Goal: Find contact information: Find contact information

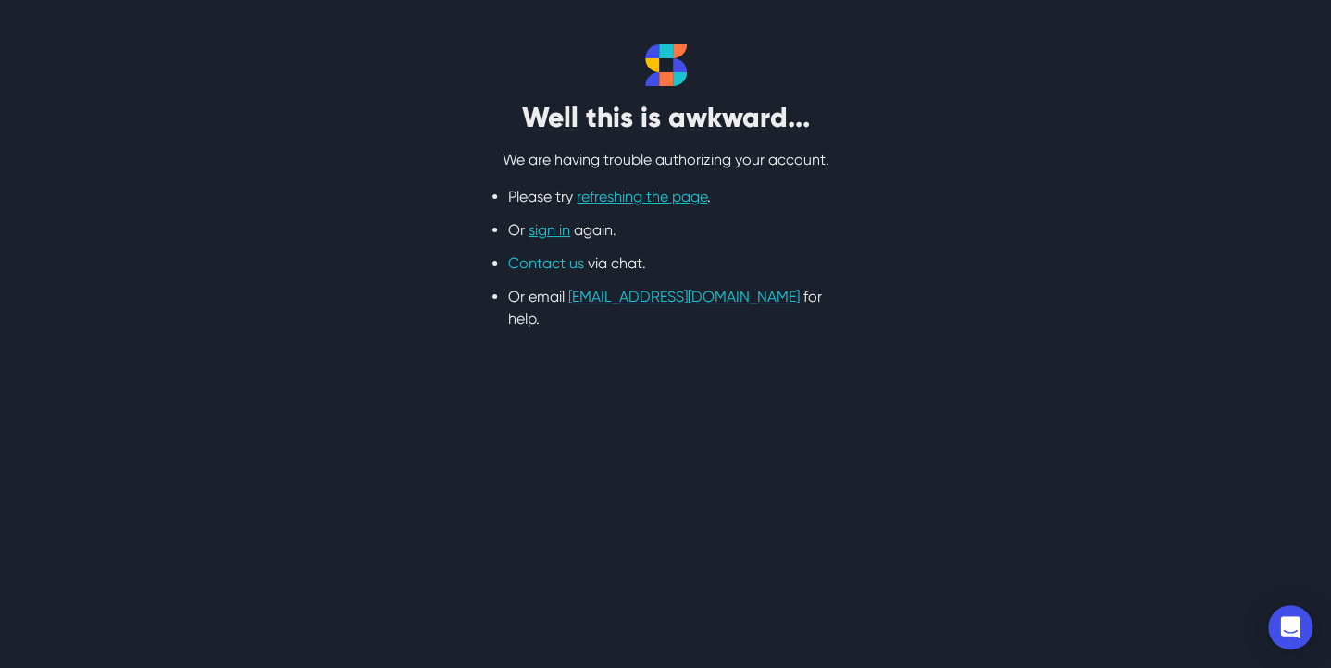
click at [543, 263] on link "Contact us" at bounding box center [546, 263] width 76 height 18
